Goal: Transaction & Acquisition: Purchase product/service

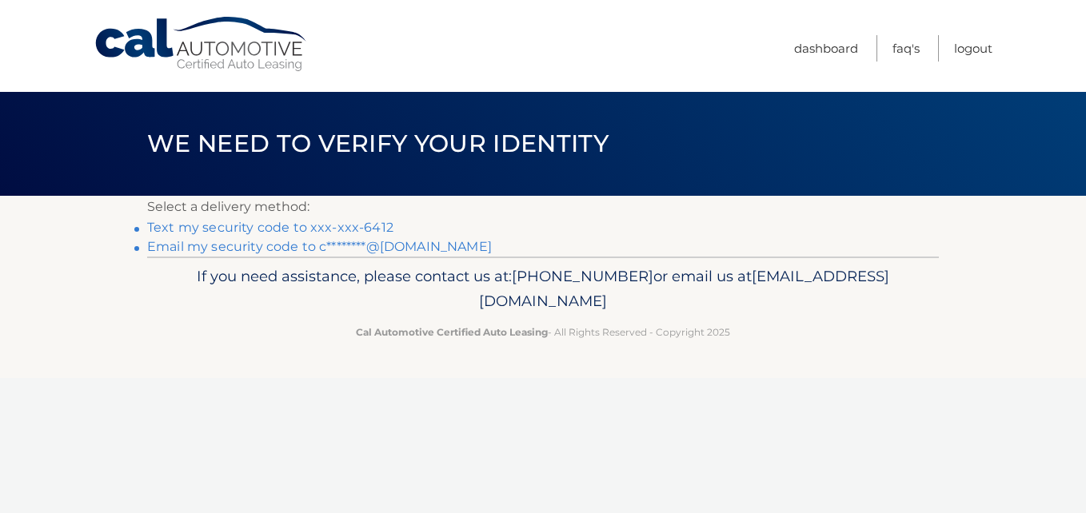
click at [212, 230] on link "Text my security code to xxx-xxx-6412" at bounding box center [270, 227] width 246 height 15
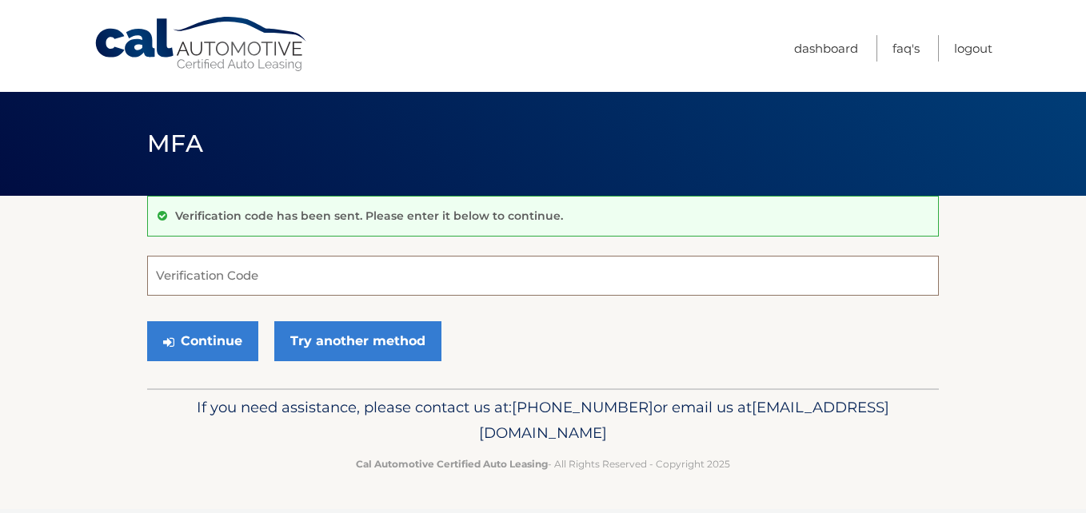
click at [293, 273] on input "Verification Code" at bounding box center [542, 276] width 791 height 40
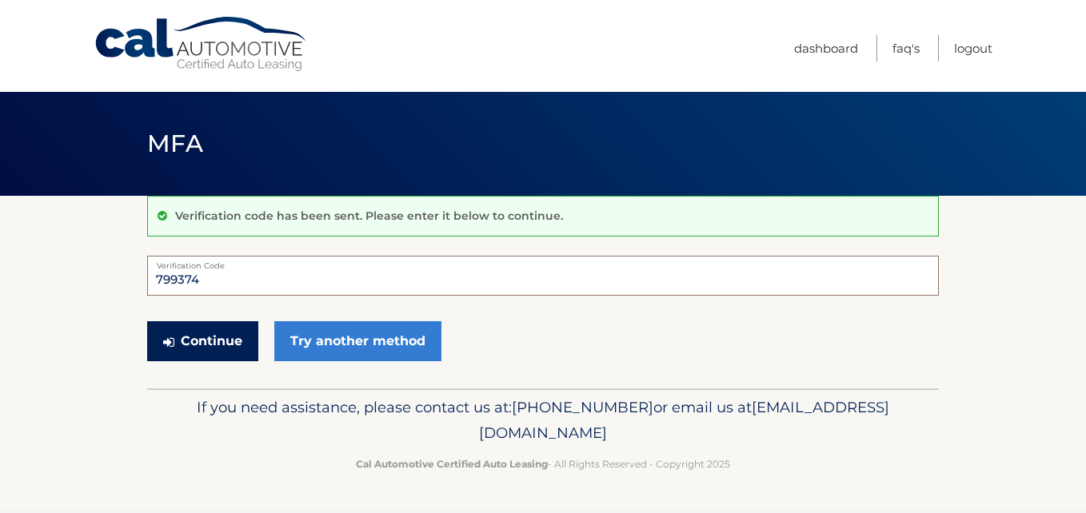
type input "799374"
click at [190, 349] on button "Continue" at bounding box center [202, 341] width 111 height 40
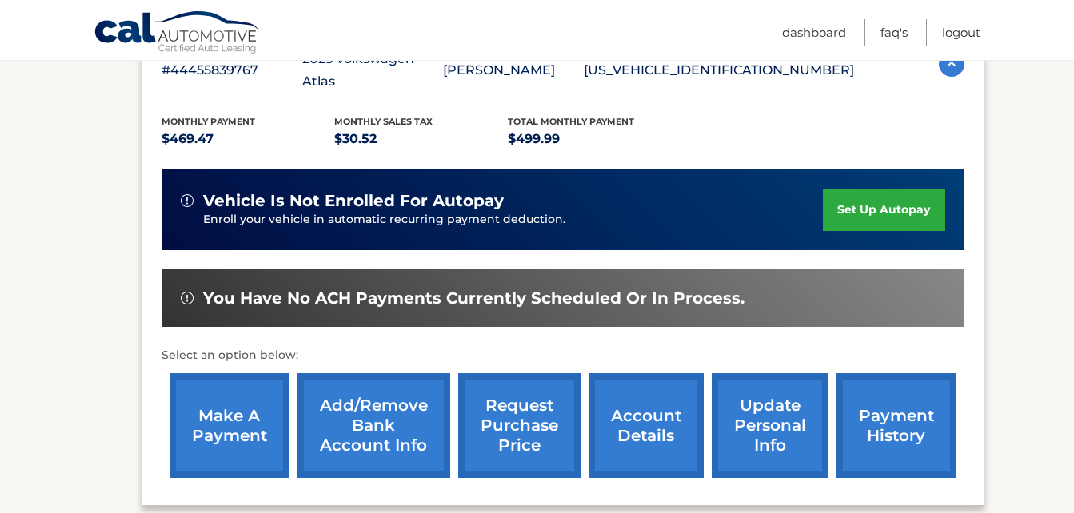
scroll to position [320, 0]
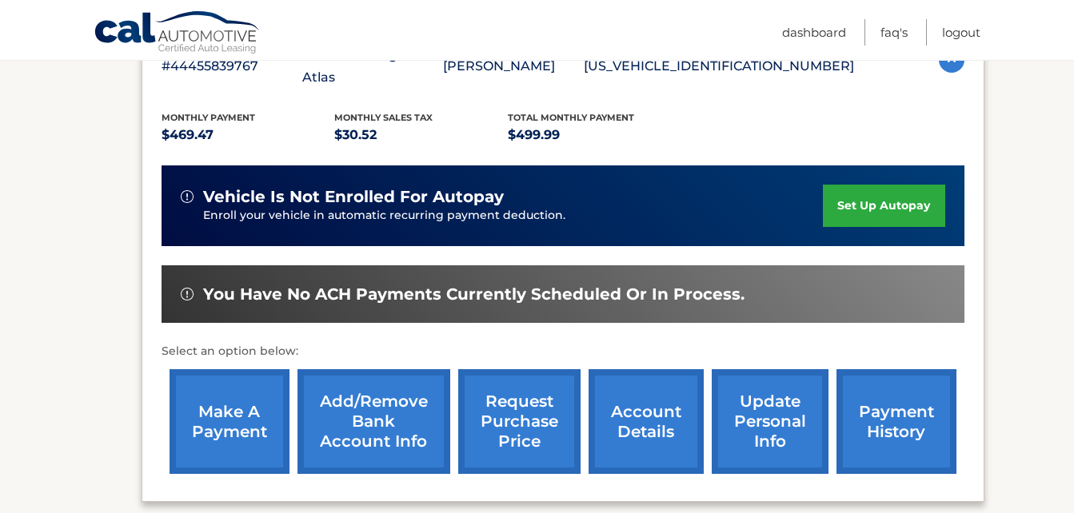
click at [217, 417] on link "make a payment" at bounding box center [229, 421] width 120 height 105
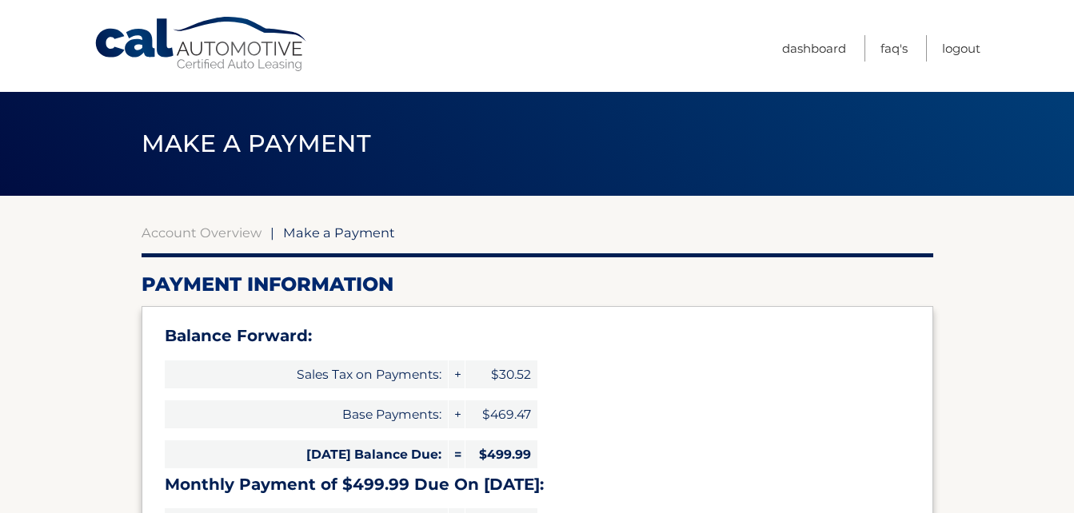
select select "MTNjZDhiMjgtODk2OS00NDhlLTkyOTMtOTBhNTdlMGIwNGM4"
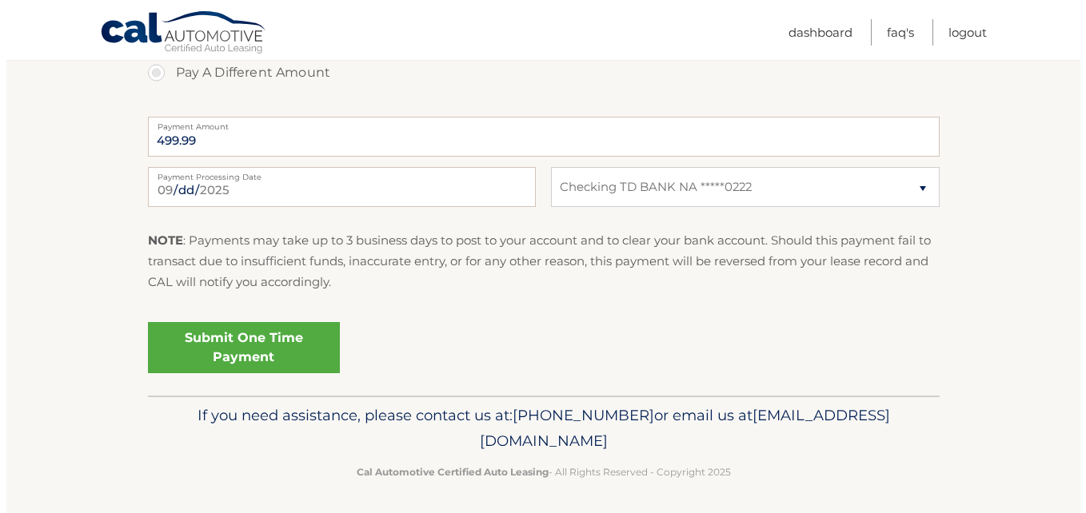
scroll to position [737, 0]
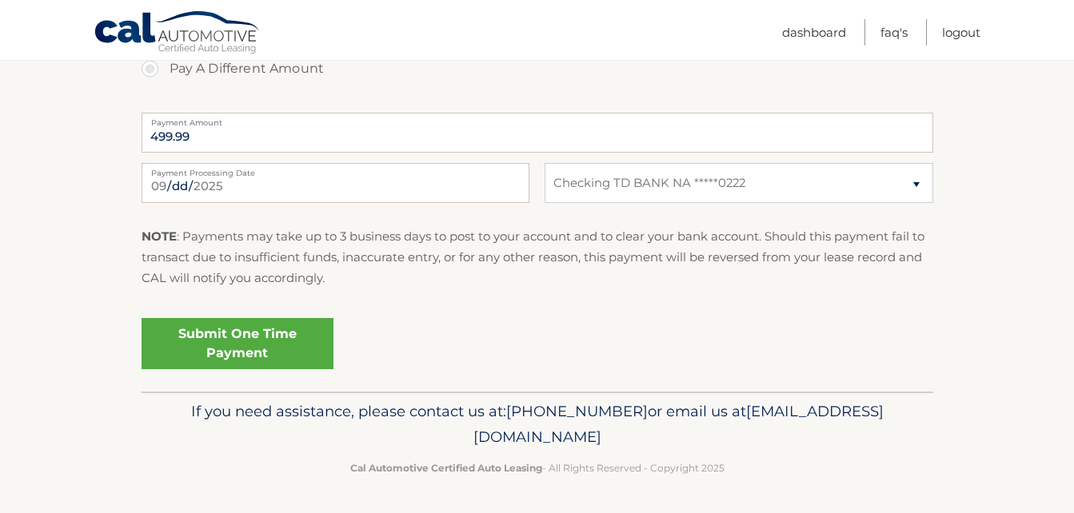
click at [261, 339] on link "Submit One Time Payment" at bounding box center [238, 343] width 192 height 51
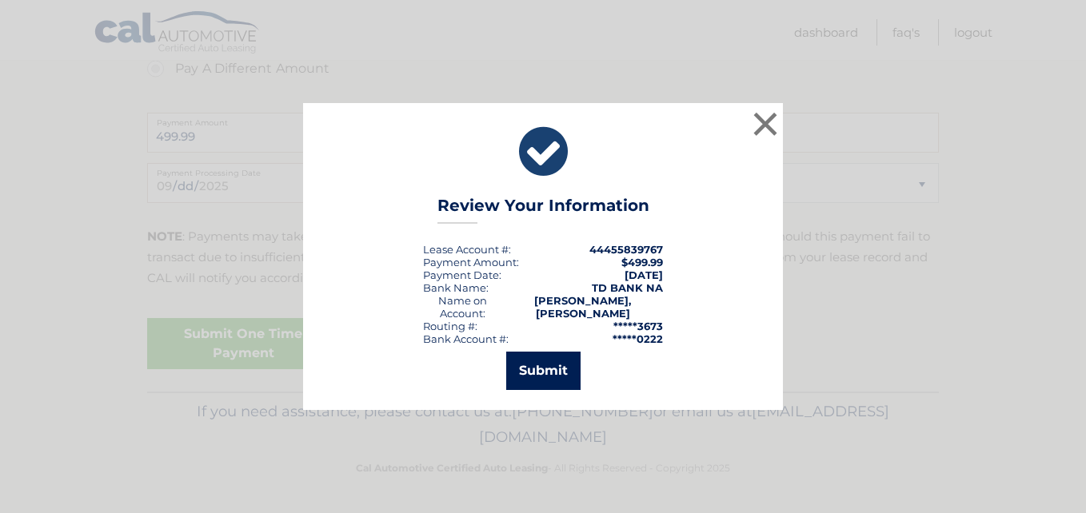
click at [548, 364] on button "Submit" at bounding box center [543, 371] width 74 height 38
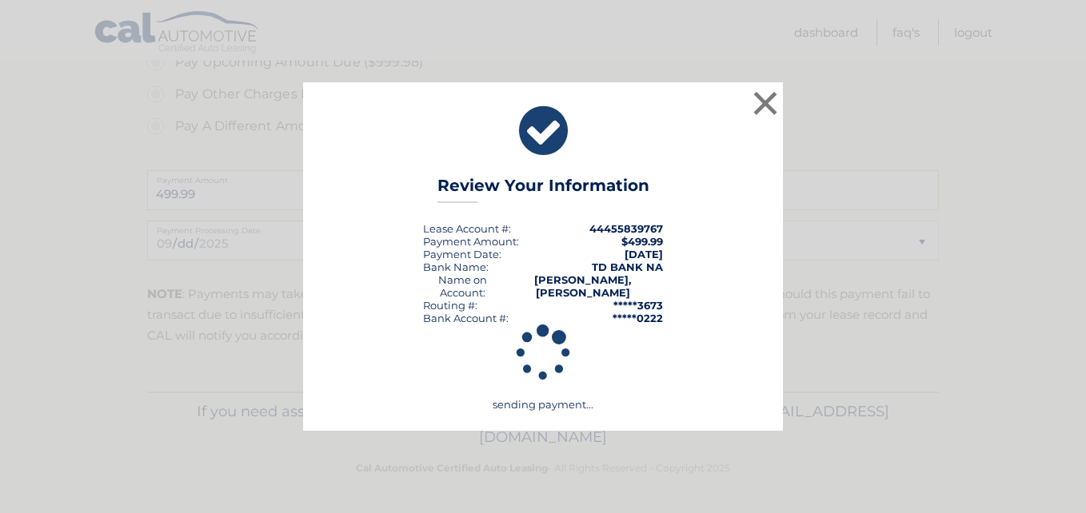
scroll to position [680, 0]
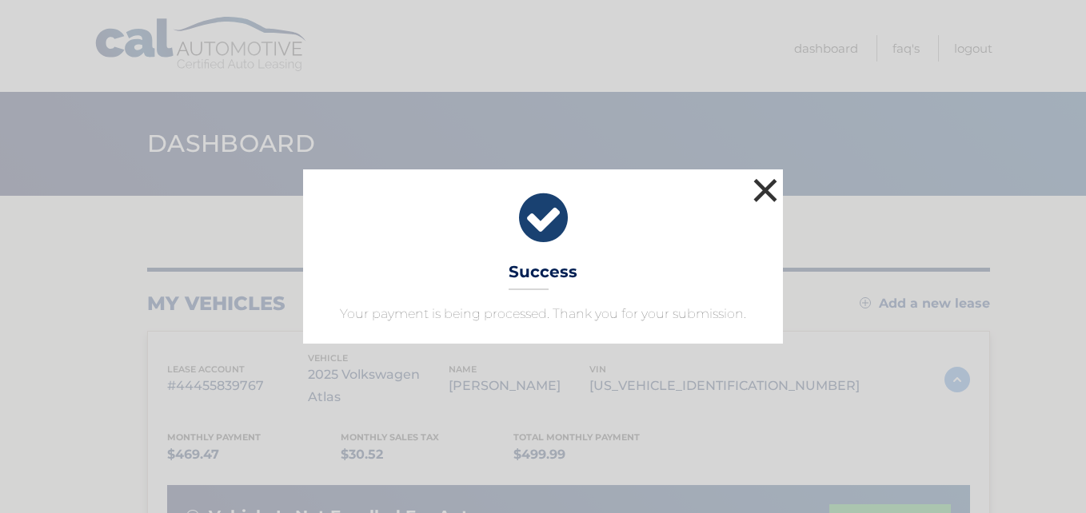
click at [769, 189] on button "×" at bounding box center [765, 190] width 32 height 32
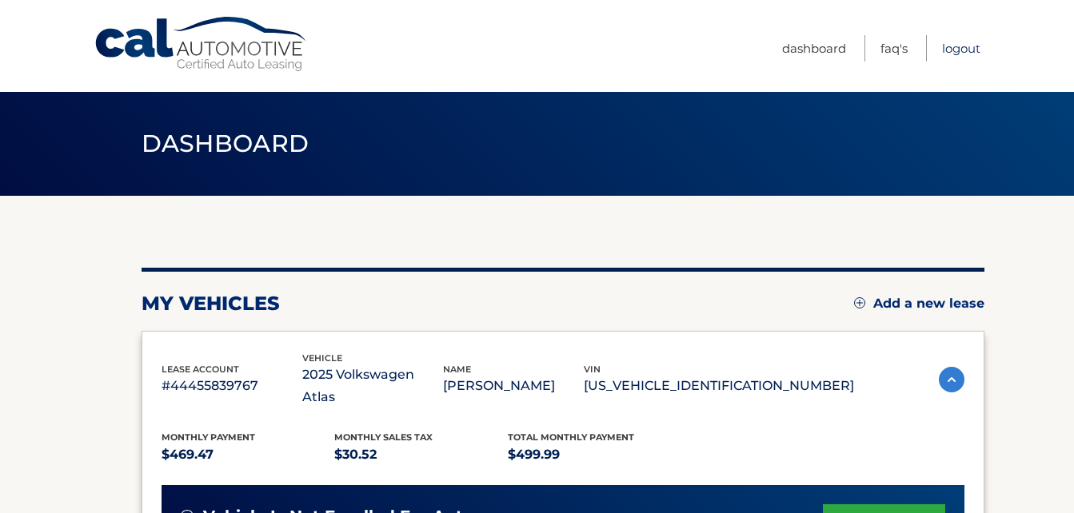
click at [969, 47] on link "Logout" at bounding box center [961, 48] width 38 height 26
